Goal: Find specific page/section: Find specific page/section

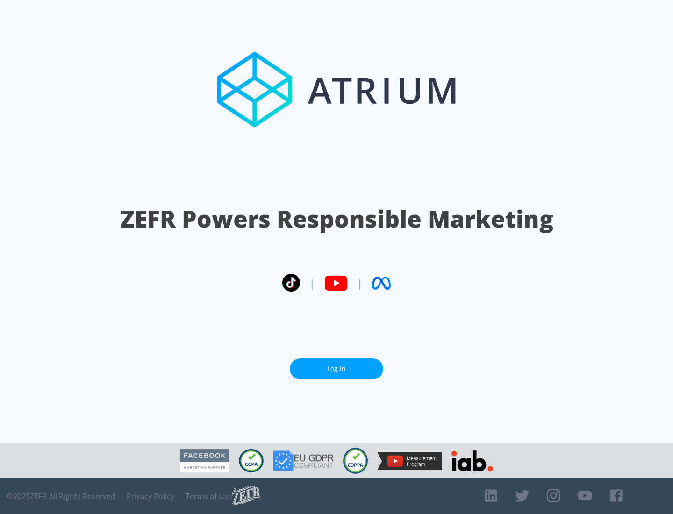
click at [336, 365] on link "Log In" at bounding box center [336, 368] width 93 height 21
